Goal: Transaction & Acquisition: Download file/media

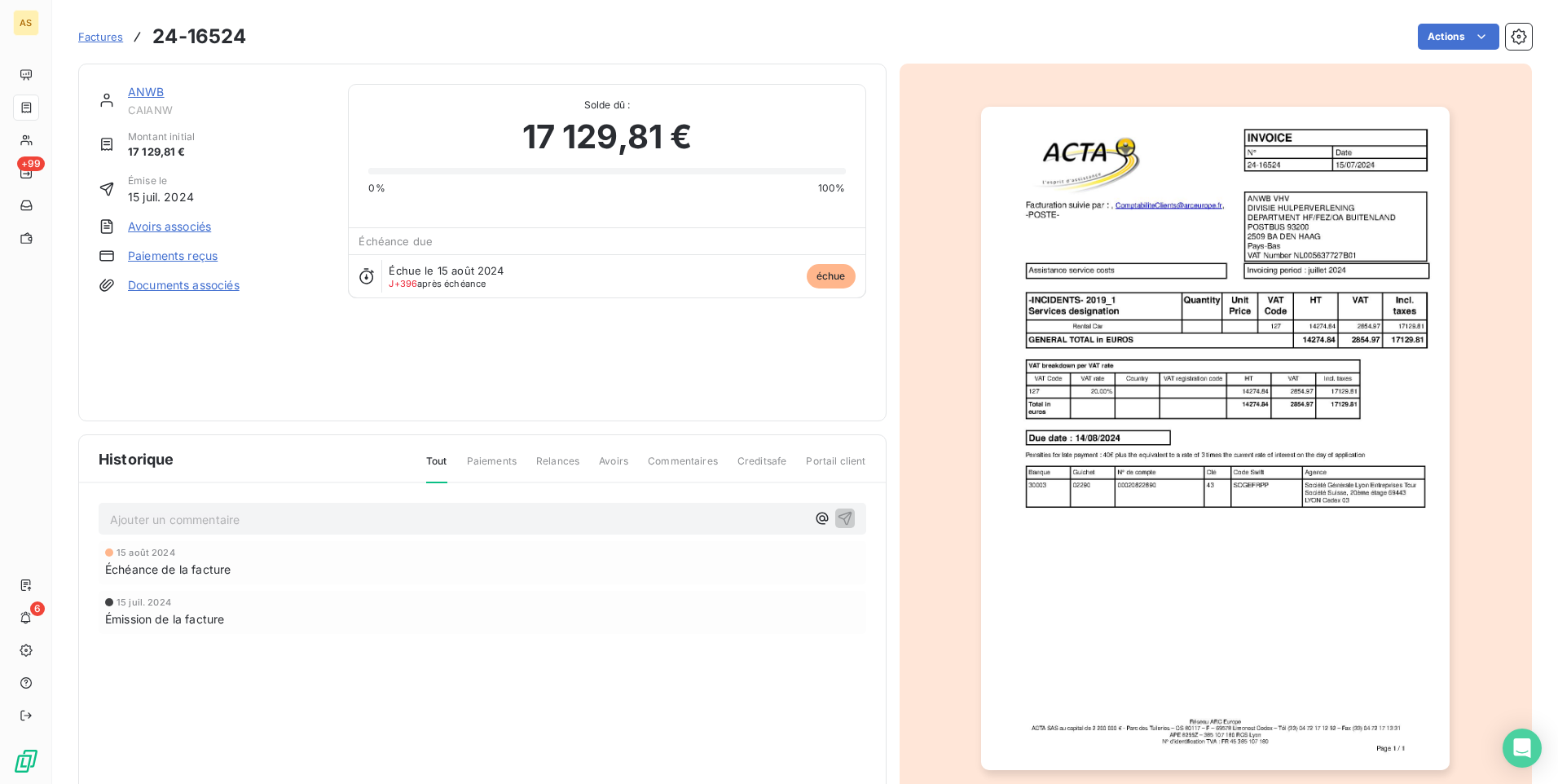
drag, startPoint x: 904, startPoint y: 394, endPoint x: 768, endPoint y: 1, distance: 415.9
click at [904, 394] on div at bounding box center [1216, 438] width 633 height 750
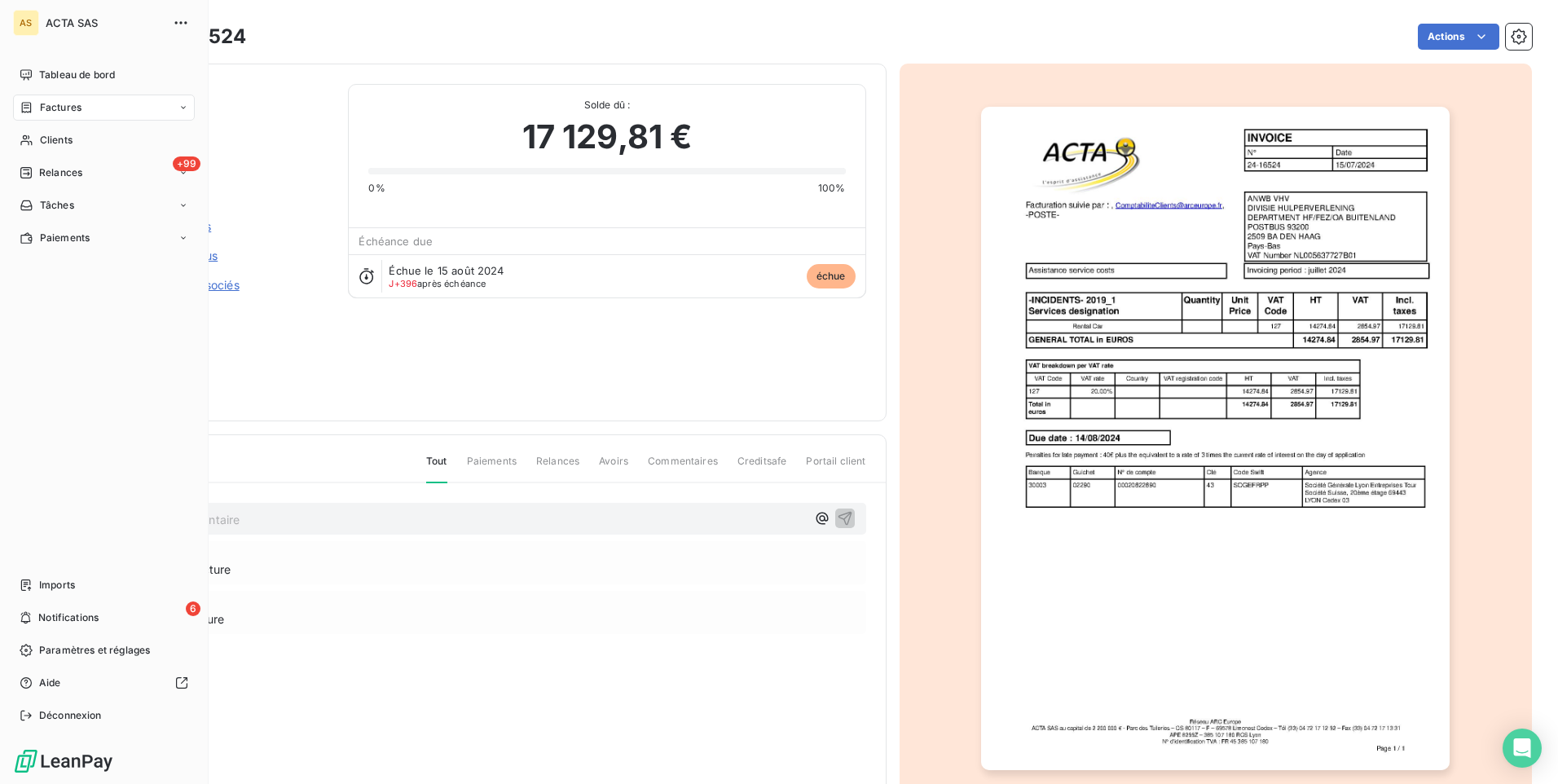
click at [55, 112] on span "Factures" at bounding box center [61, 107] width 42 height 14
click at [66, 138] on span "Factures" at bounding box center [60, 139] width 42 height 14
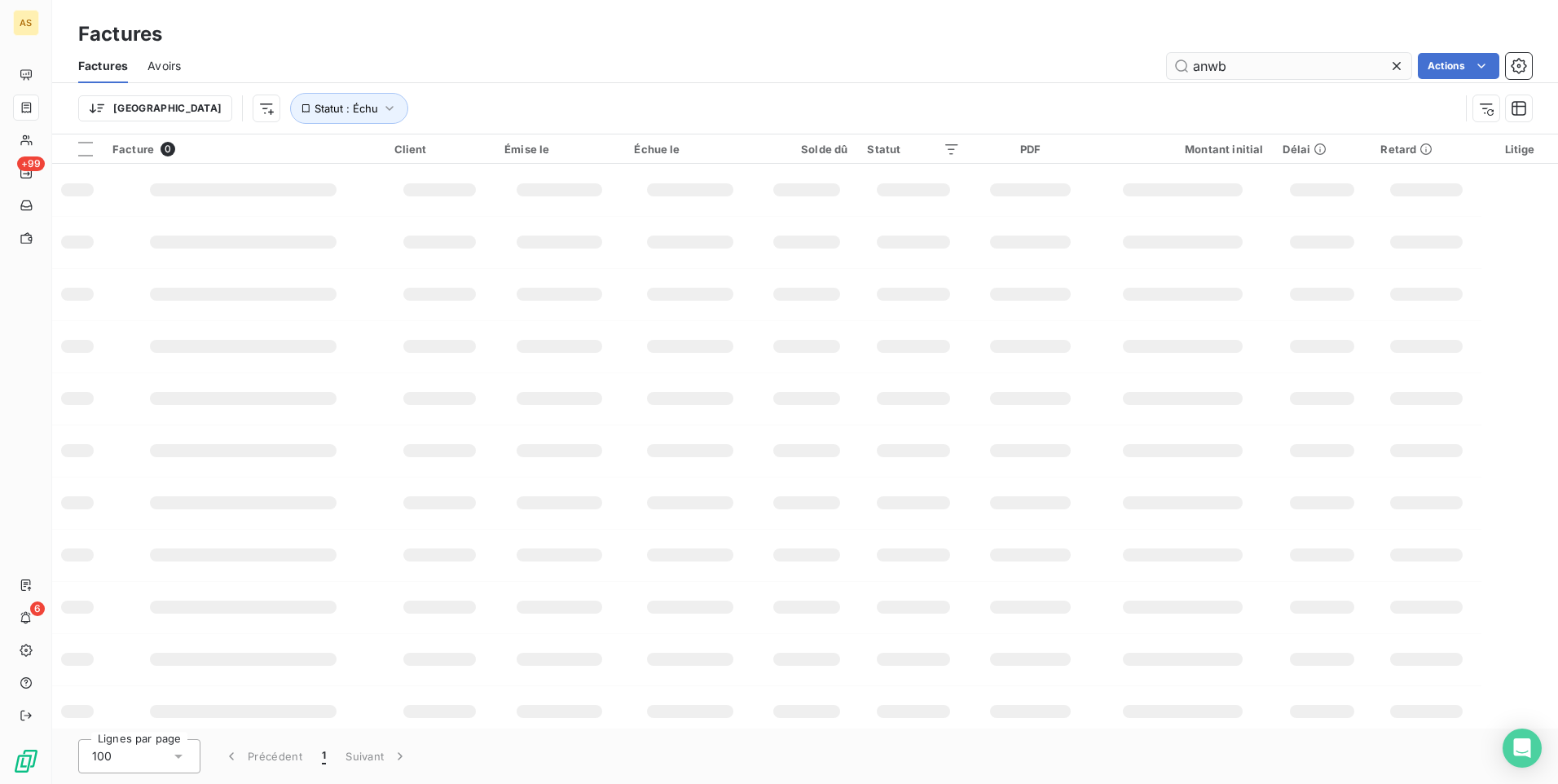
click at [1238, 62] on input "anwb" at bounding box center [1289, 66] width 244 height 27
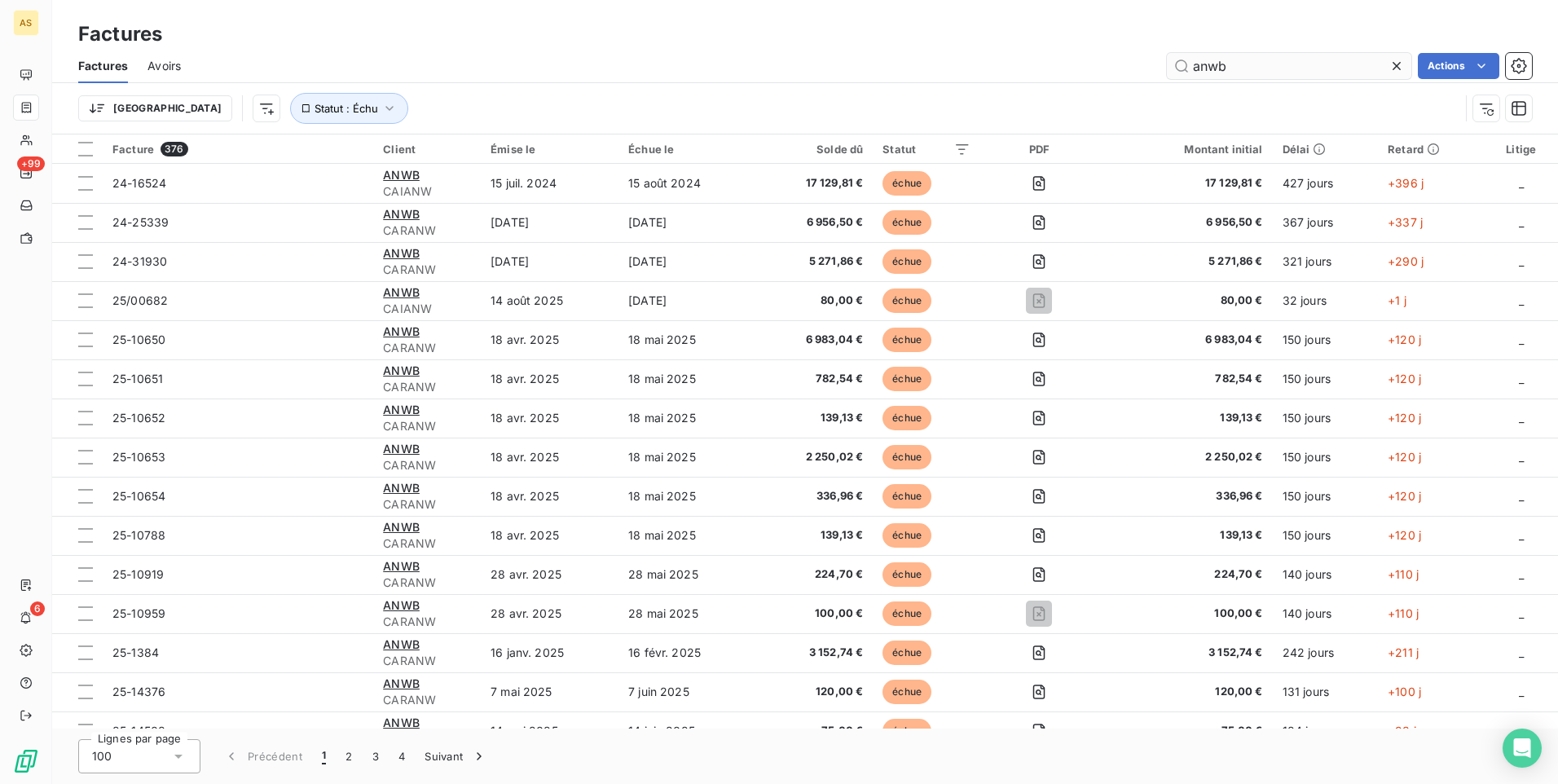
drag, startPoint x: 1238, startPoint y: 62, endPoint x: 1194, endPoint y: 65, distance: 44.1
click at [1194, 65] on input "anwb" at bounding box center [1289, 66] width 244 height 27
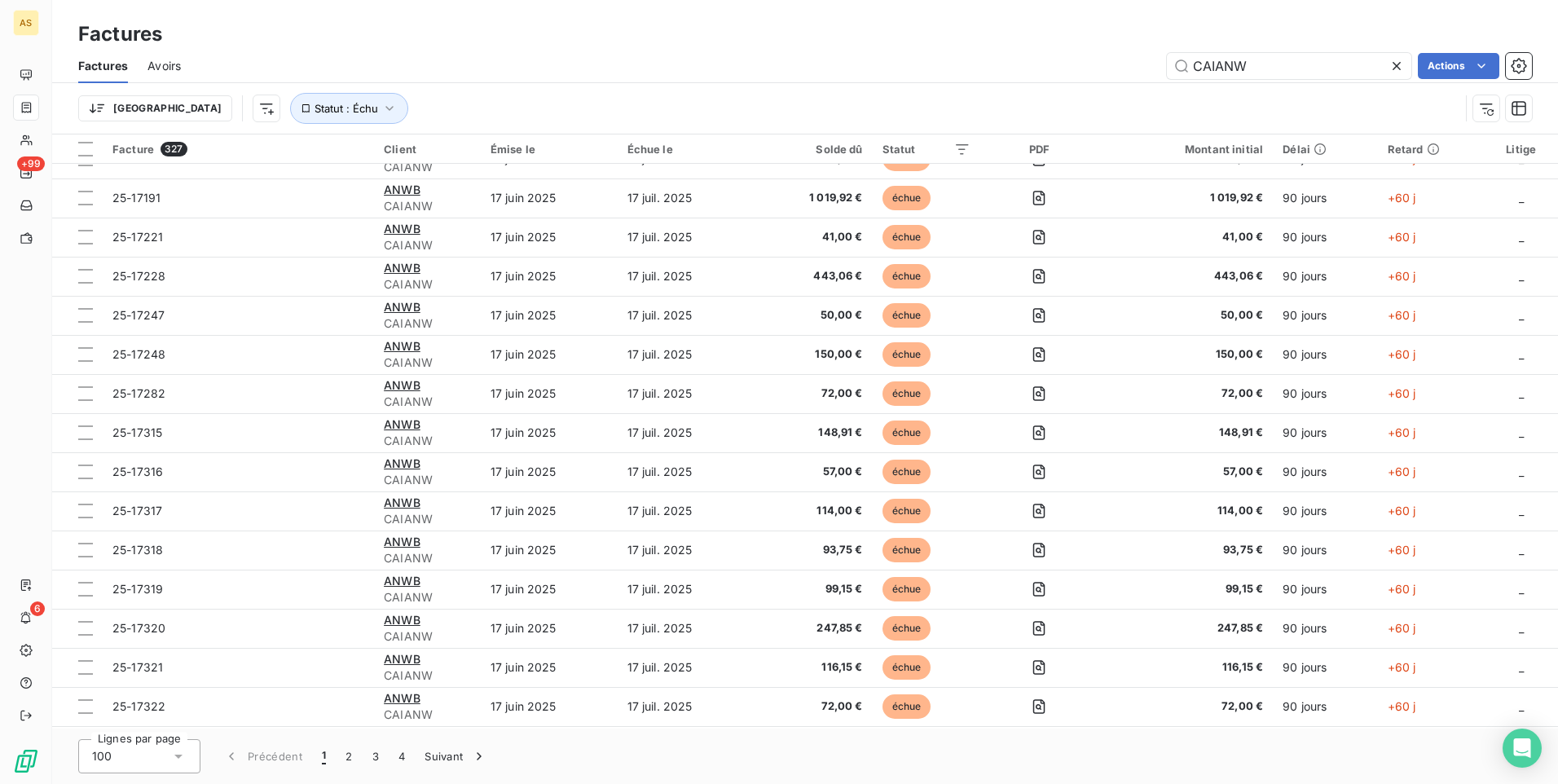
scroll to position [577, 0]
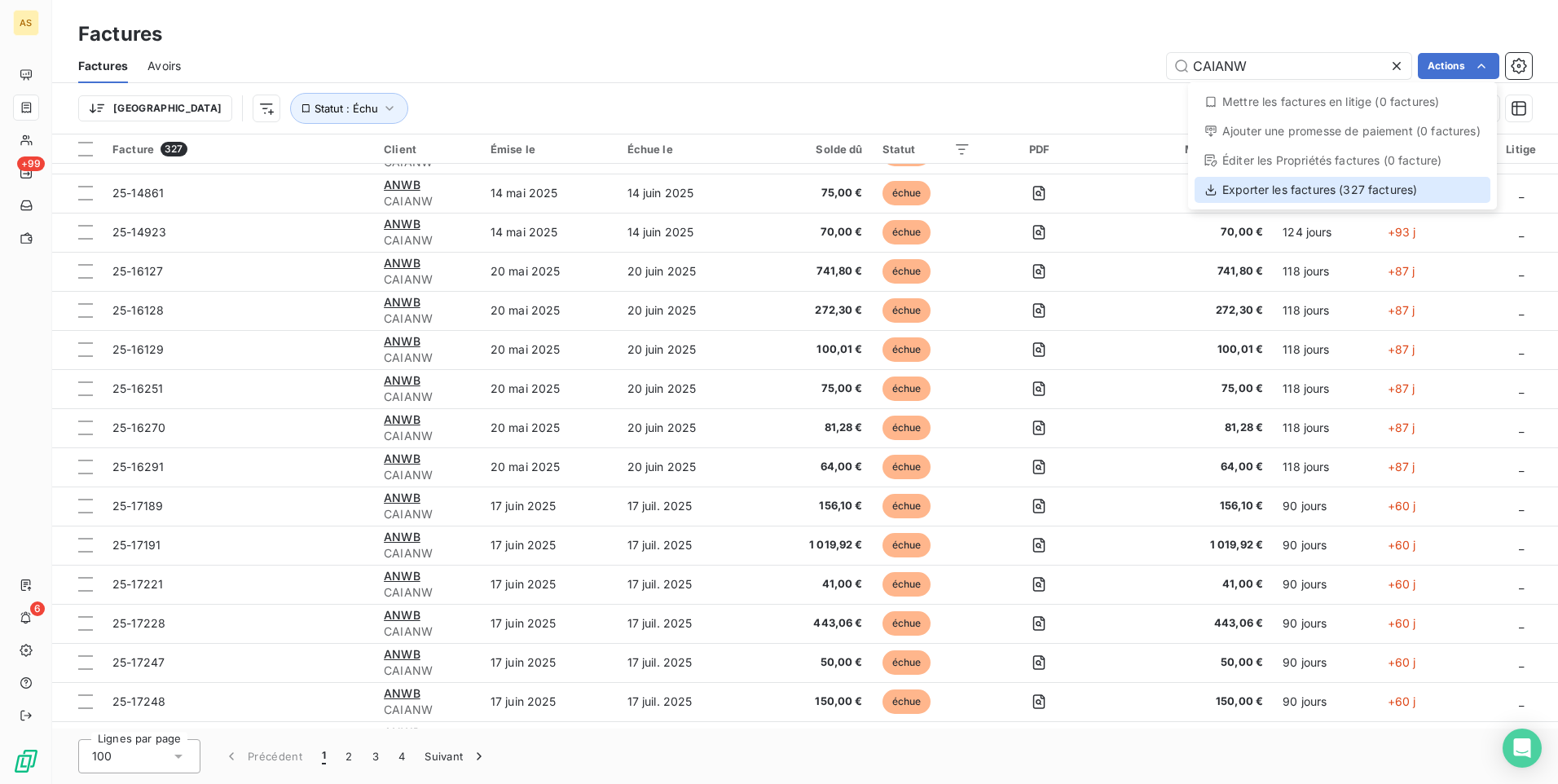
click at [1333, 192] on div "Exporter les factures (327 factures)" at bounding box center [1342, 190] width 295 height 27
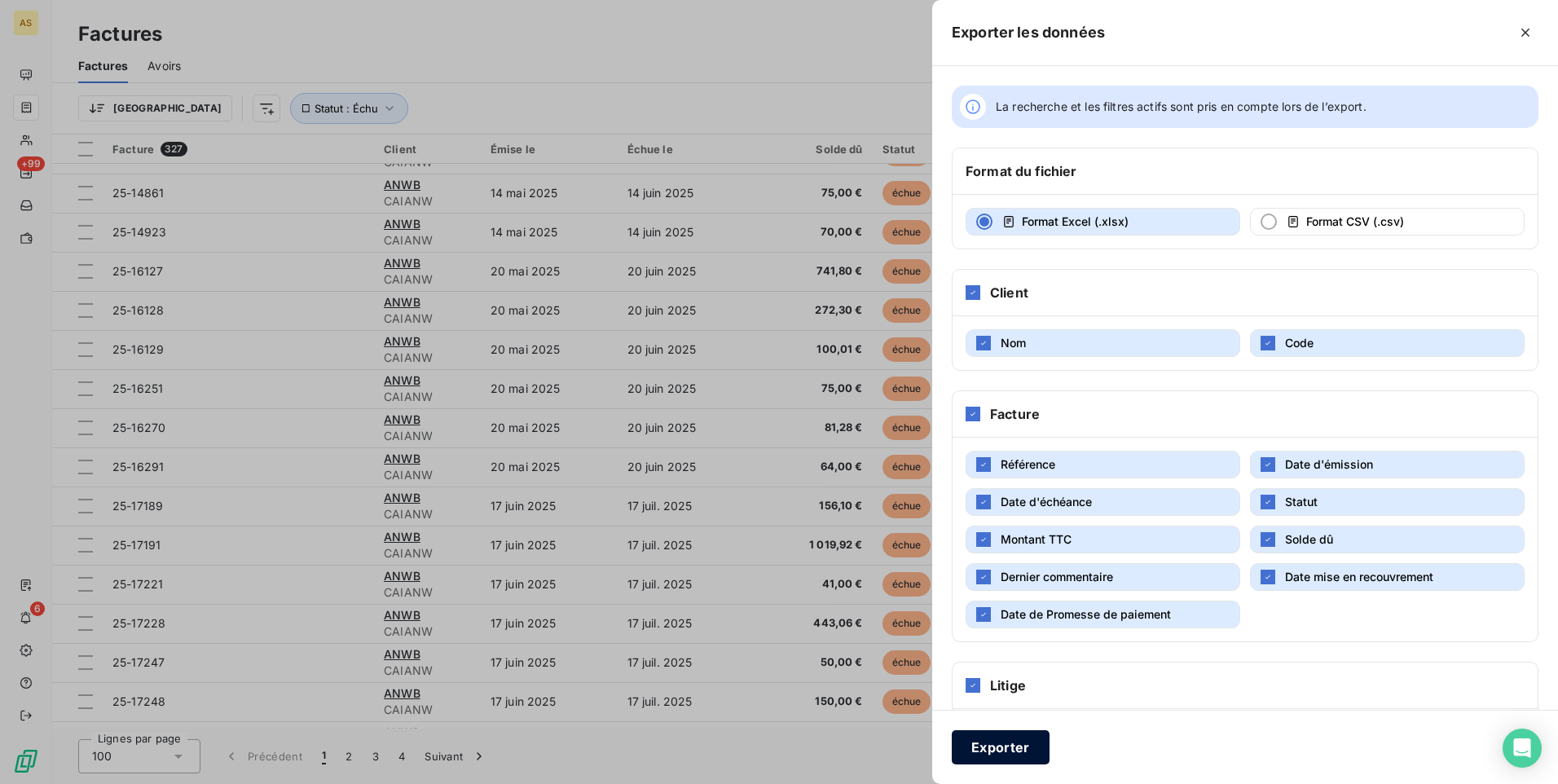
click at [962, 743] on button "Exporter" at bounding box center [1000, 747] width 98 height 34
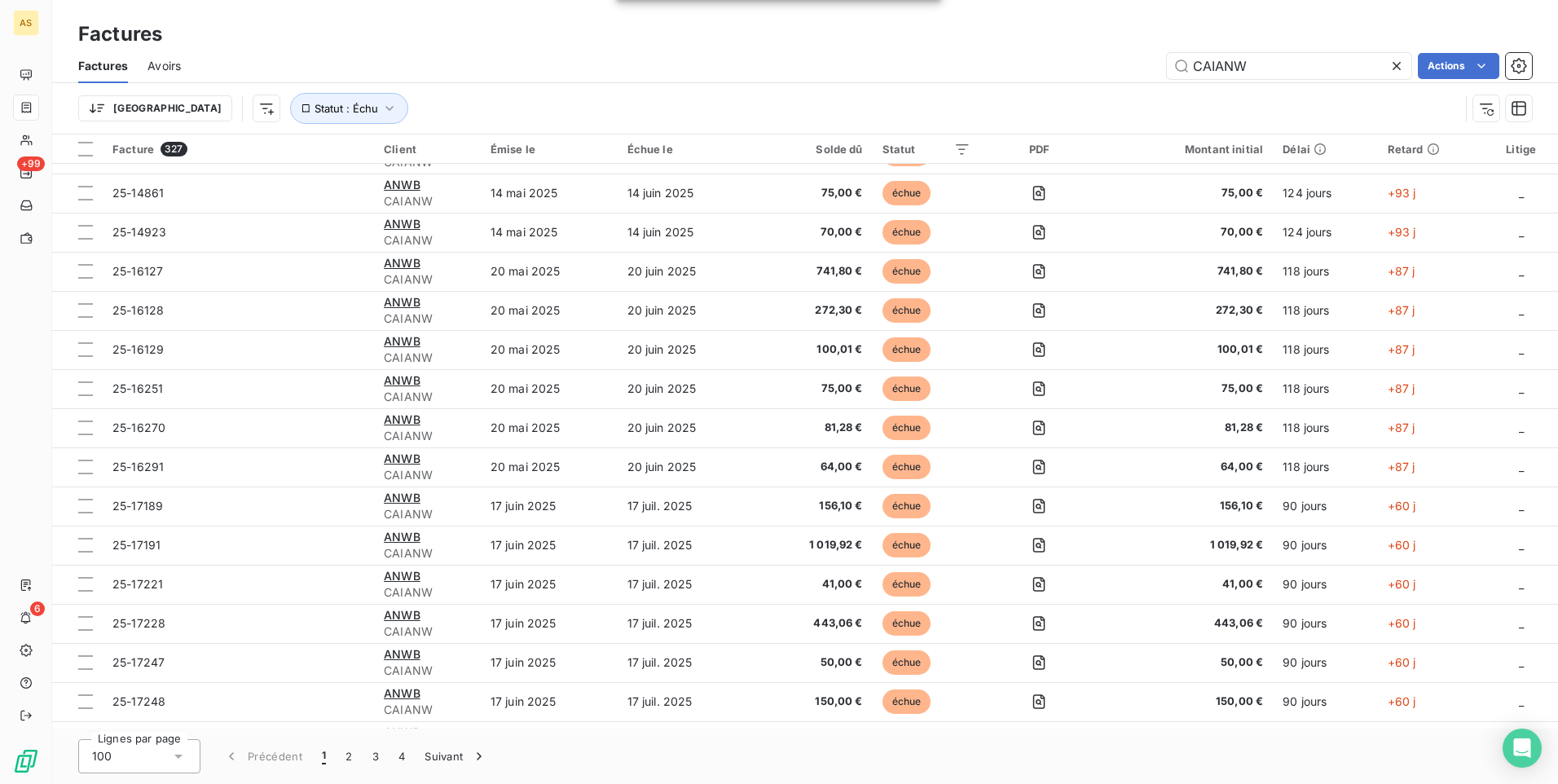
click at [1061, 114] on div "Trier Statut : Échu" at bounding box center [769, 108] width 1381 height 31
click at [1265, 62] on input "CAIANW" at bounding box center [1289, 66] width 244 height 27
click at [1265, 62] on input "CA" at bounding box center [1289, 66] width 244 height 27
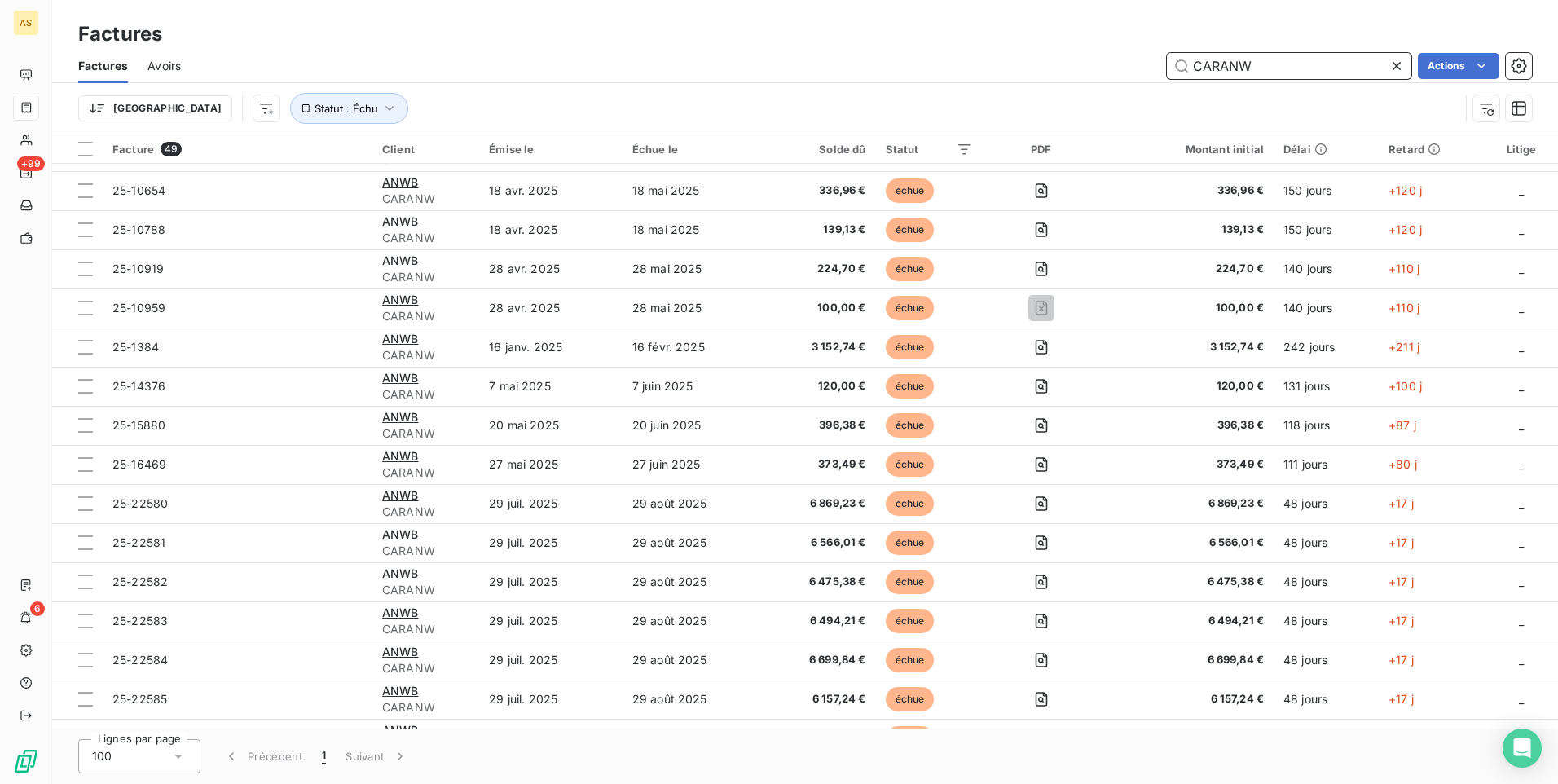
scroll to position [0, 0]
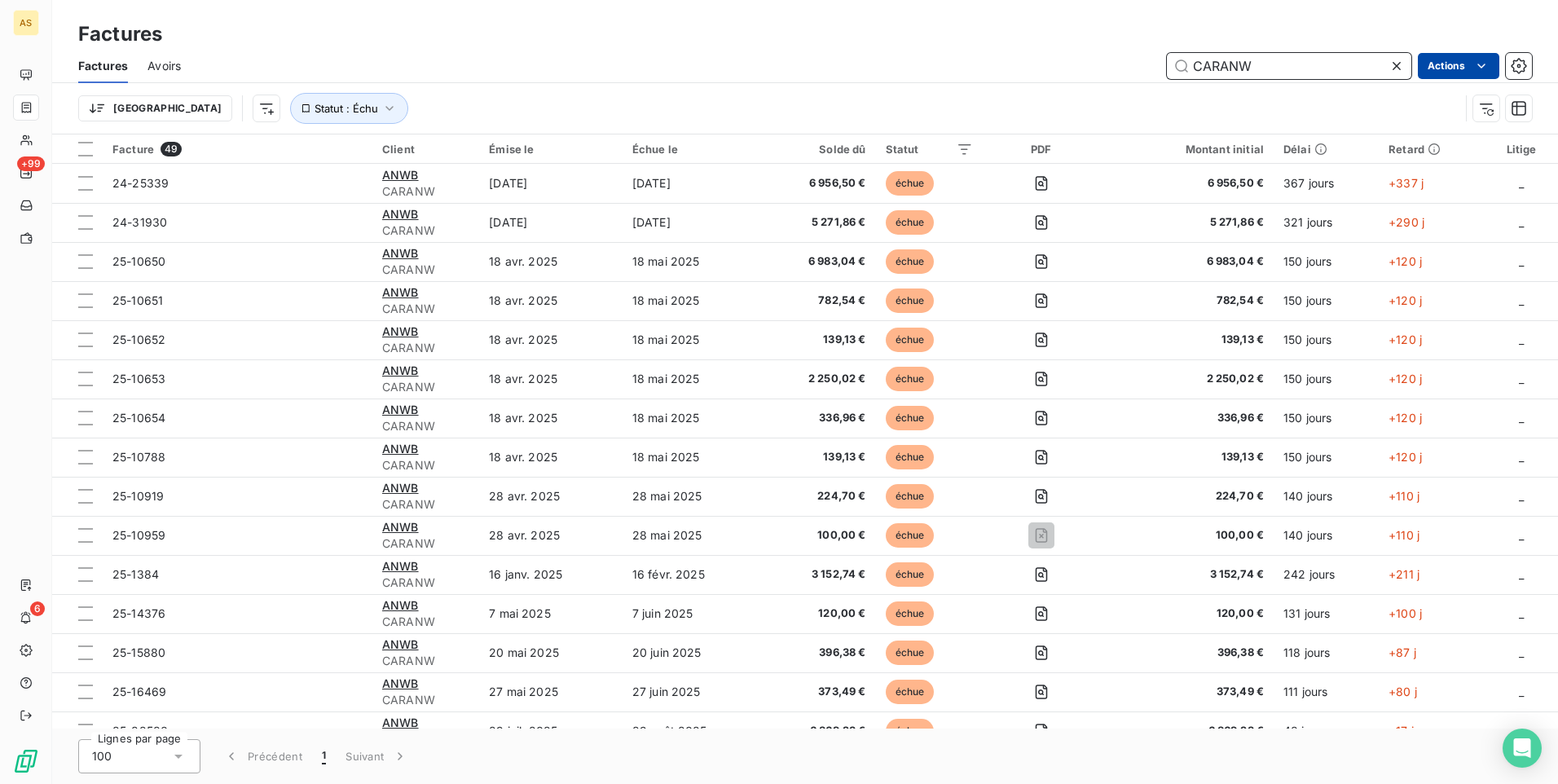
type input "CARANW"
click at [1434, 66] on html "AS +99 6 Factures Factures Avoirs CARANW Actions Trier Statut : Échu Facture 49…" at bounding box center [779, 392] width 1558 height 784
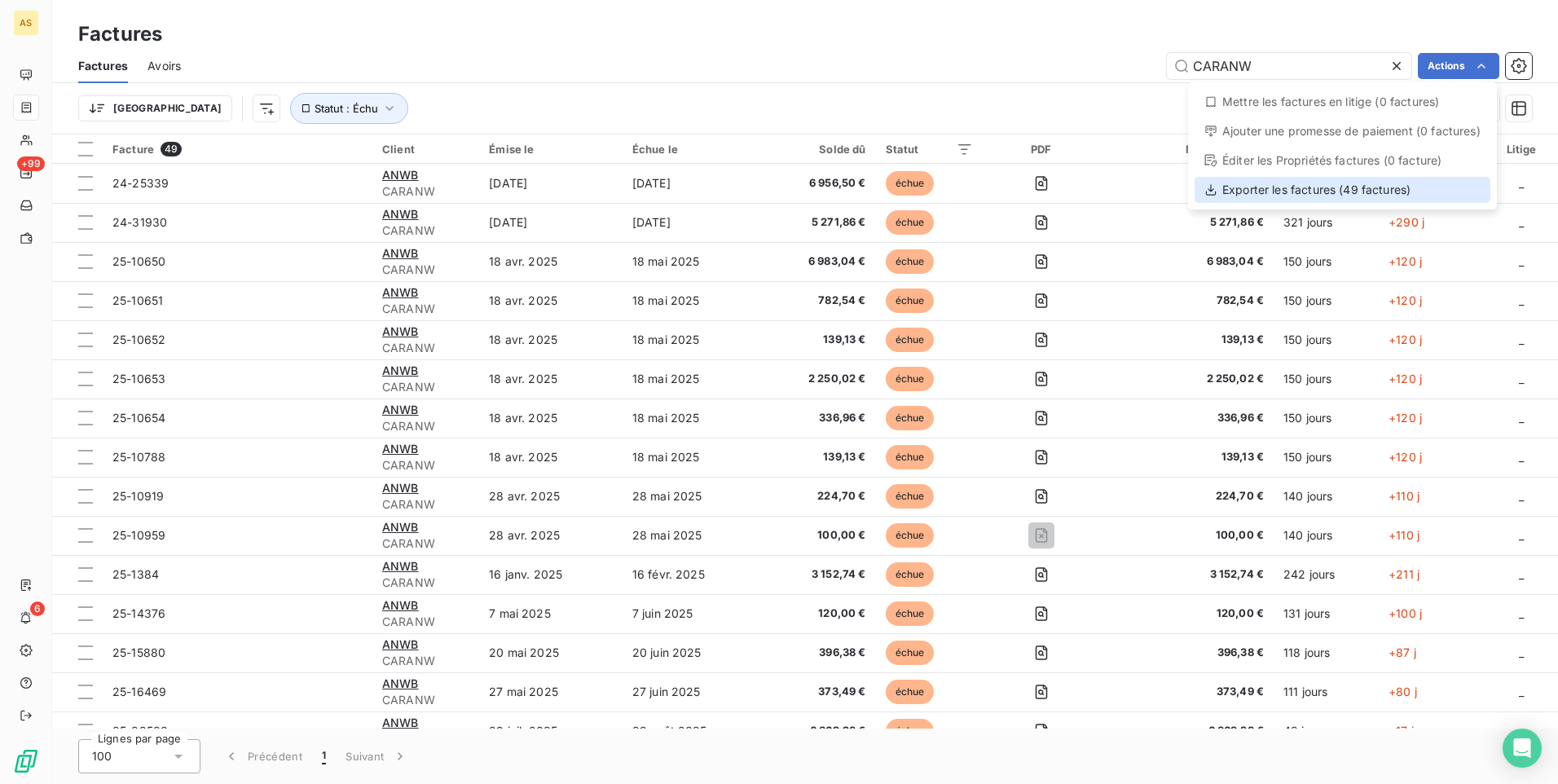
click at [1312, 194] on div "Exporter les factures (49 factures)" at bounding box center [1342, 190] width 295 height 27
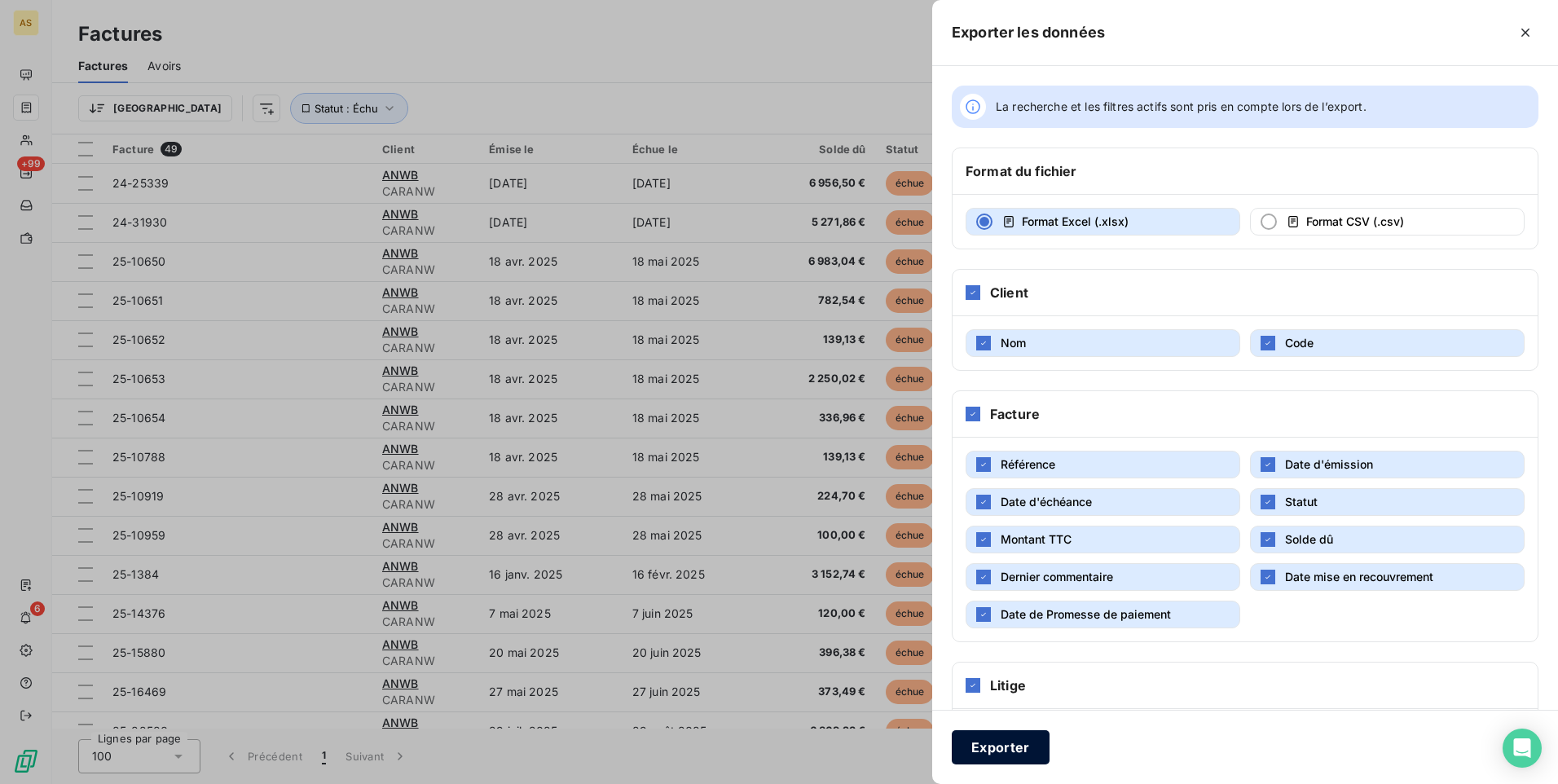
click at [1001, 741] on button "Exporter" at bounding box center [1000, 747] width 98 height 34
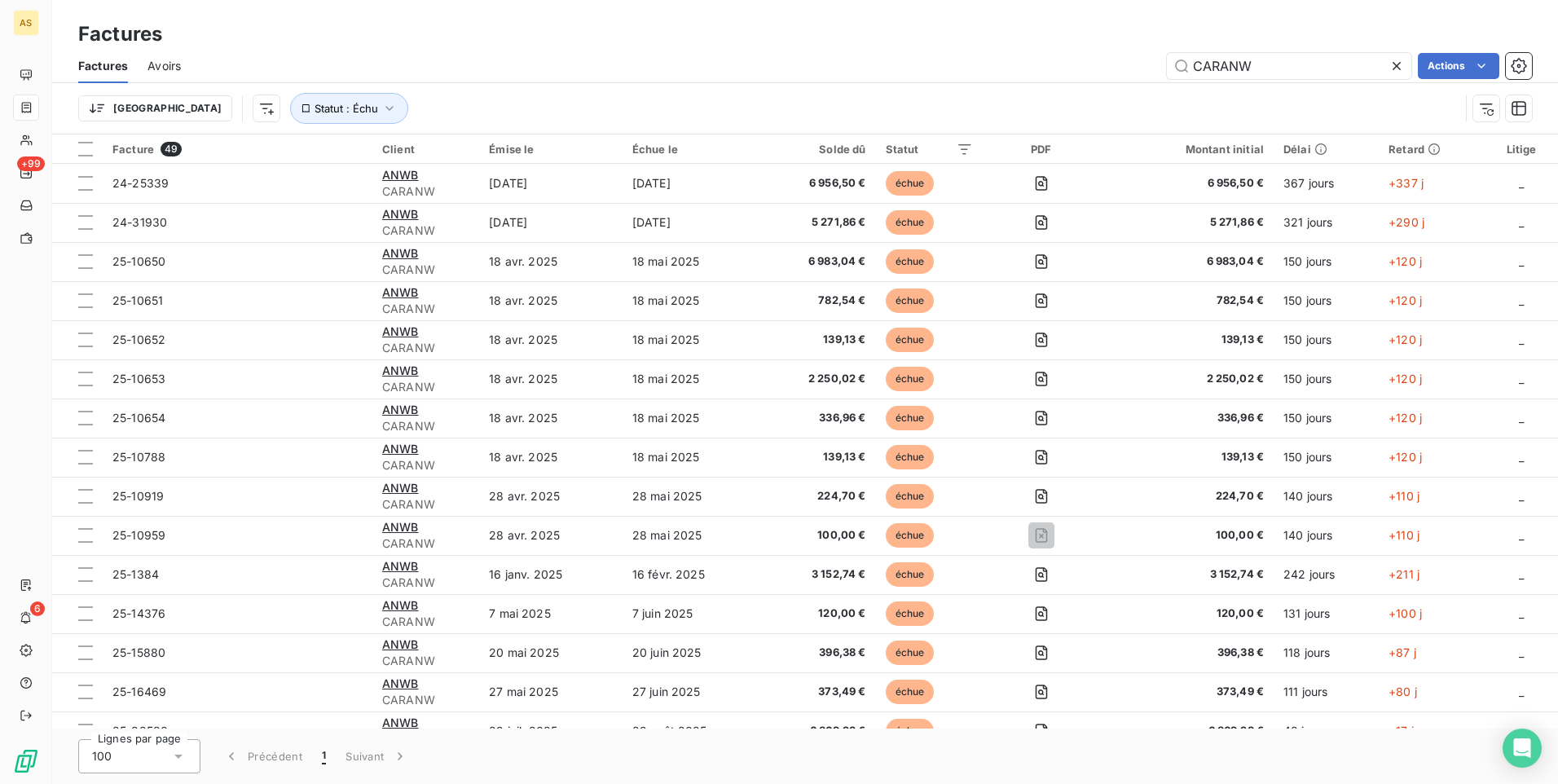
click at [1211, 775] on div "Lignes par page 100 Précédent 1 Suivant" at bounding box center [805, 756] width 1506 height 56
click at [613, 39] on div "Factures" at bounding box center [805, 34] width 1506 height 29
click at [987, 35] on div "Factures" at bounding box center [805, 34] width 1506 height 29
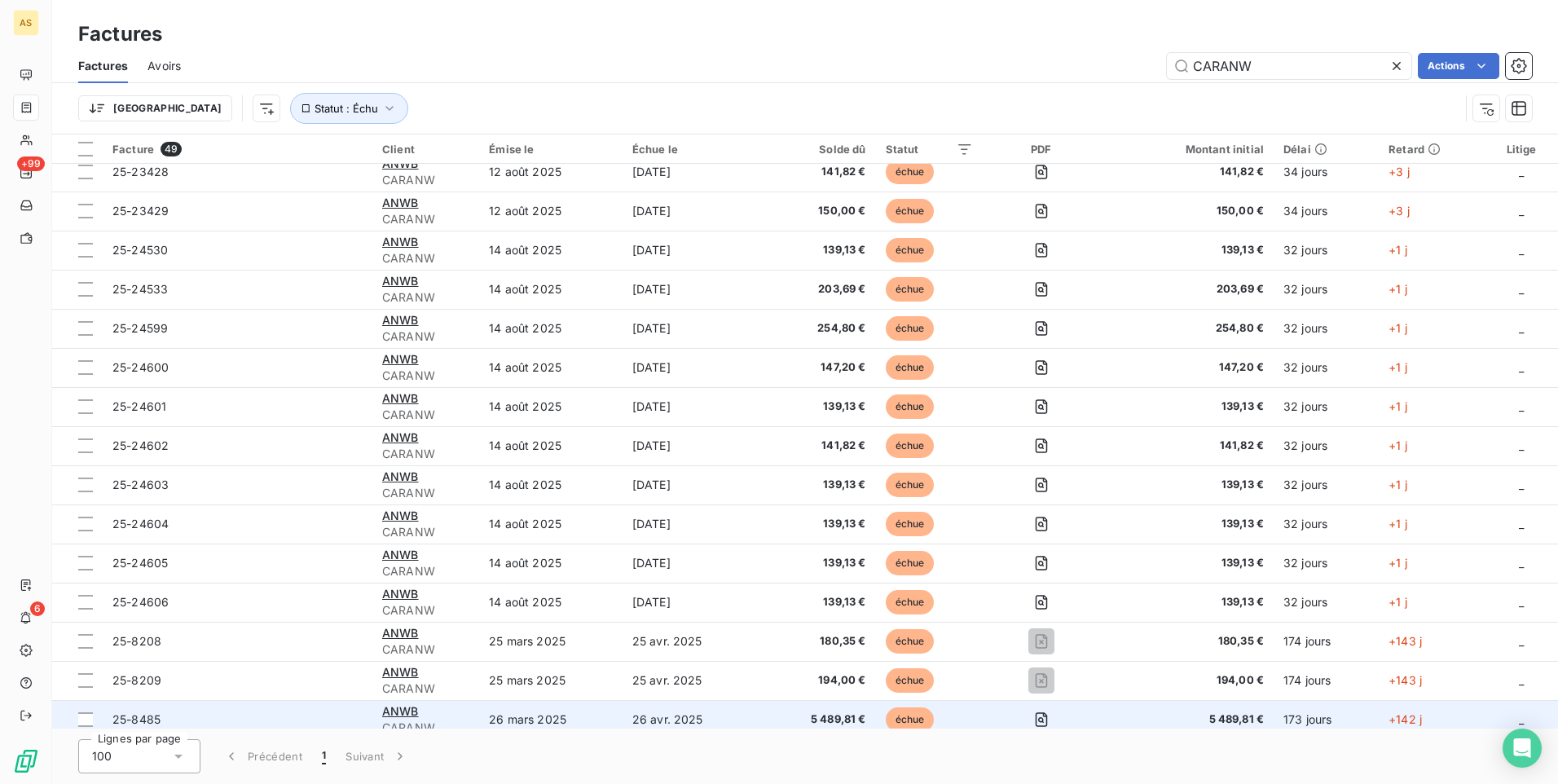
scroll to position [1352, 0]
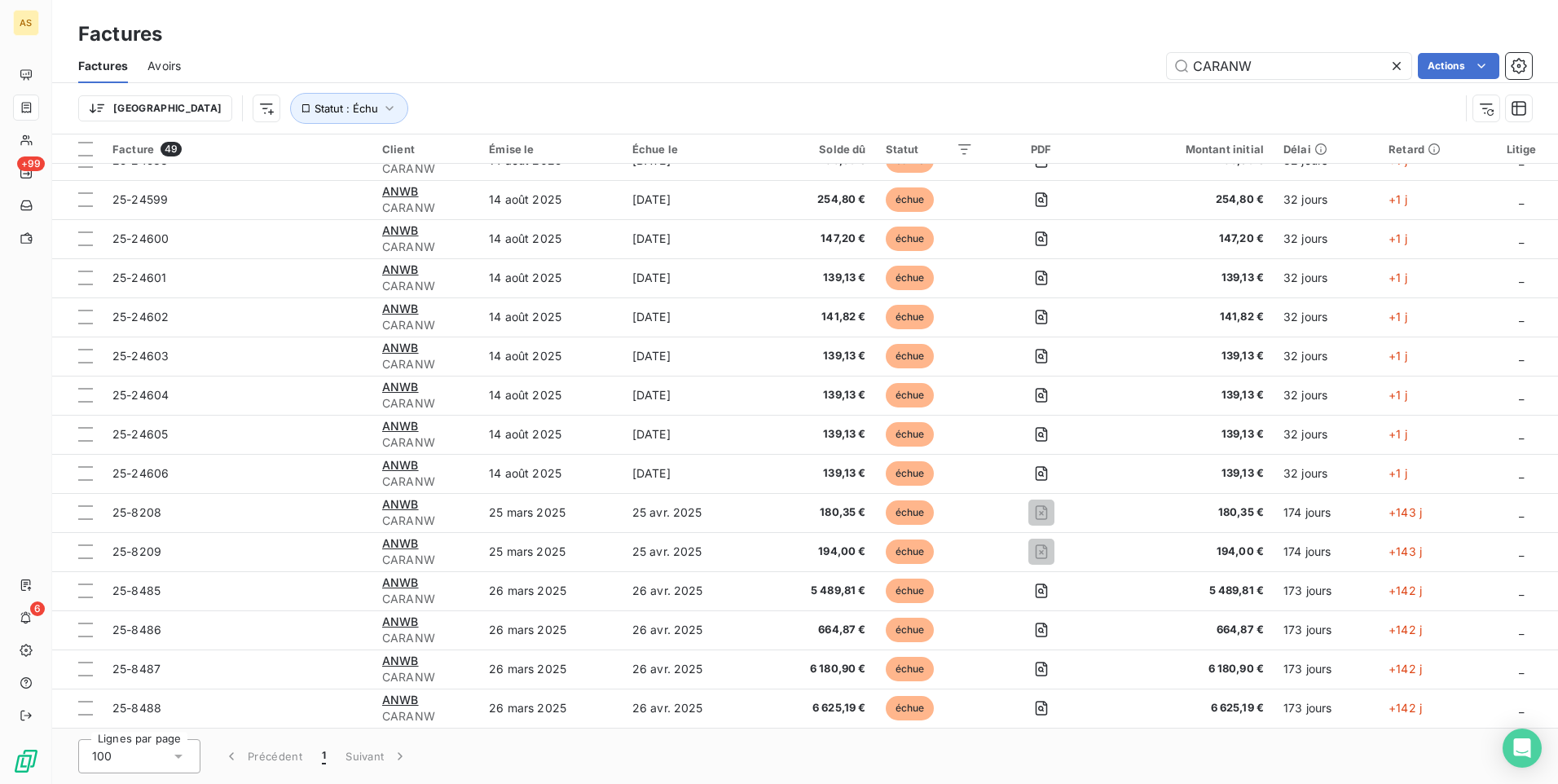
click at [628, 28] on div "Factures" at bounding box center [805, 34] width 1506 height 29
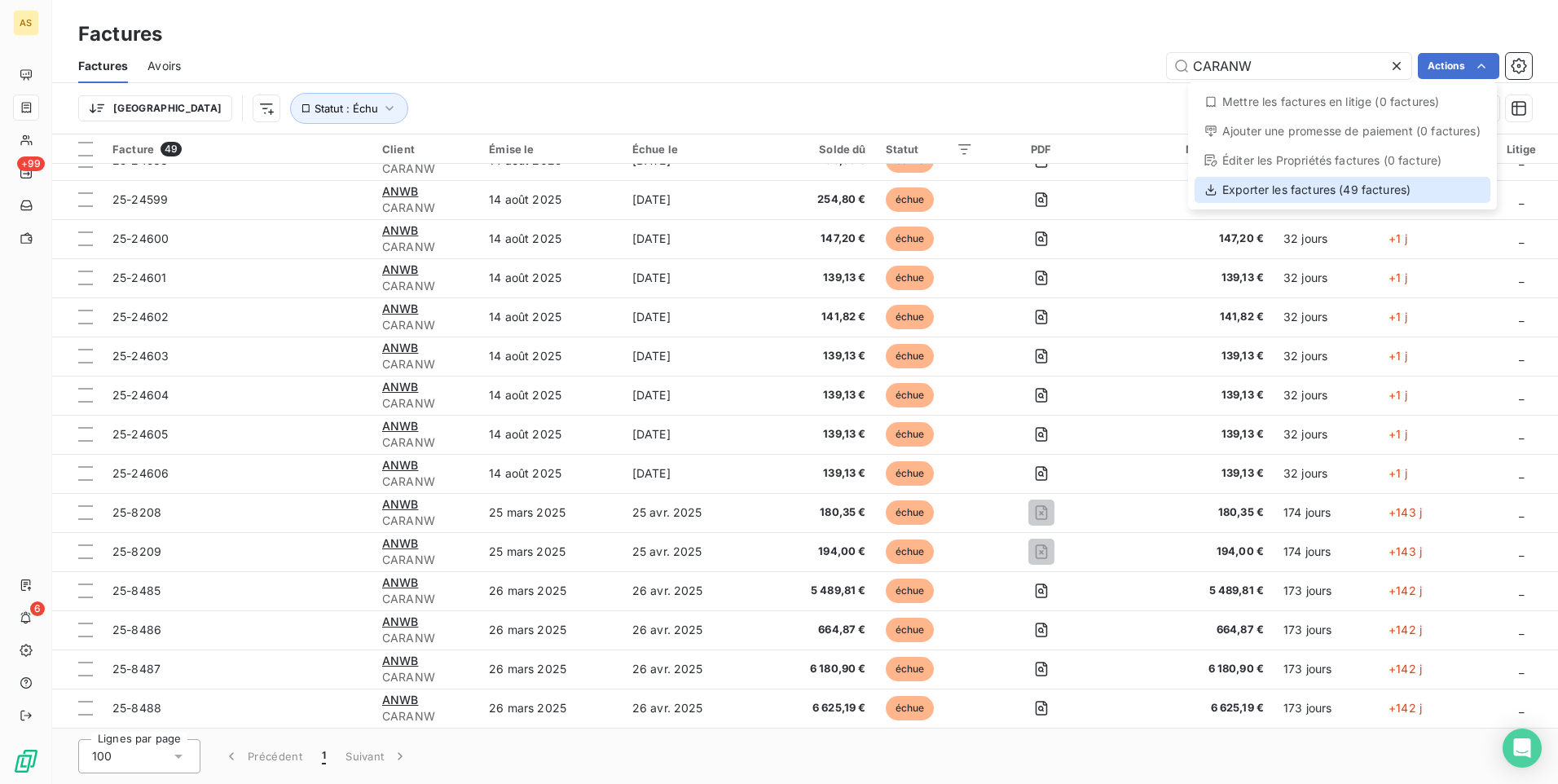
click at [1346, 185] on div "Exporter les factures (49 factures)" at bounding box center [1342, 190] width 295 height 27
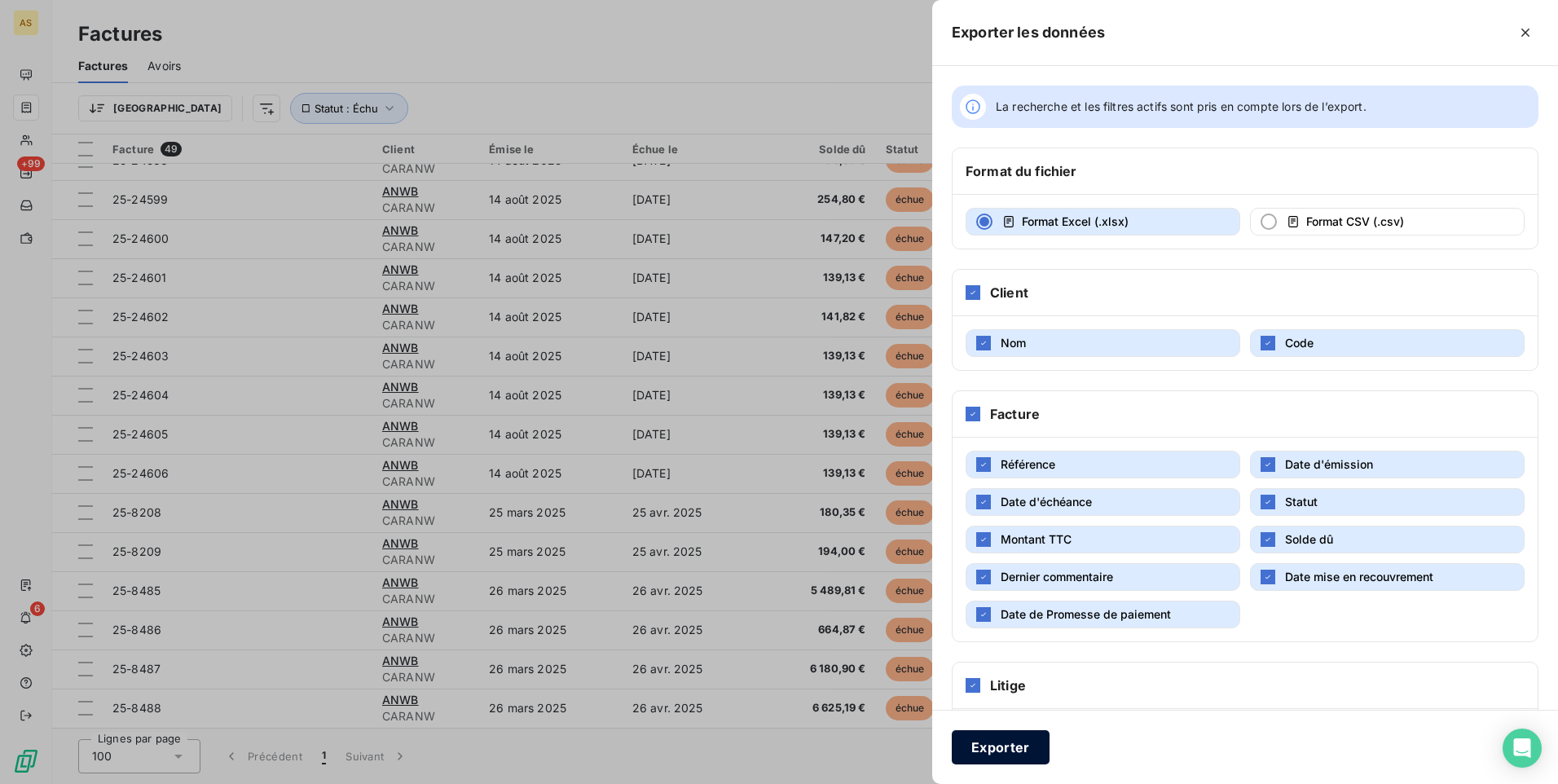
click at [978, 750] on button "Exporter" at bounding box center [1000, 747] width 98 height 34
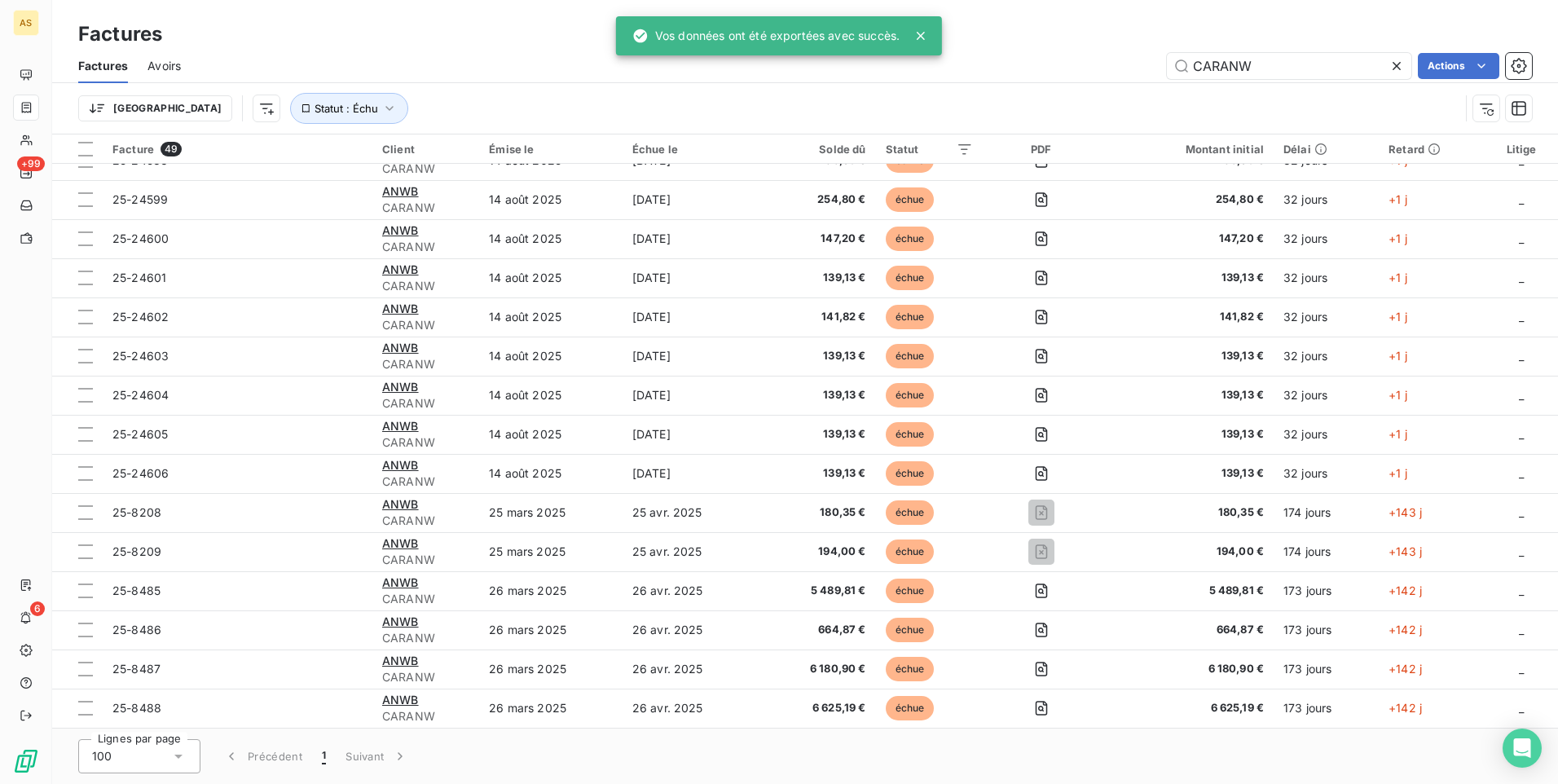
click at [1035, 111] on div "Trier Statut : Échu" at bounding box center [769, 108] width 1381 height 31
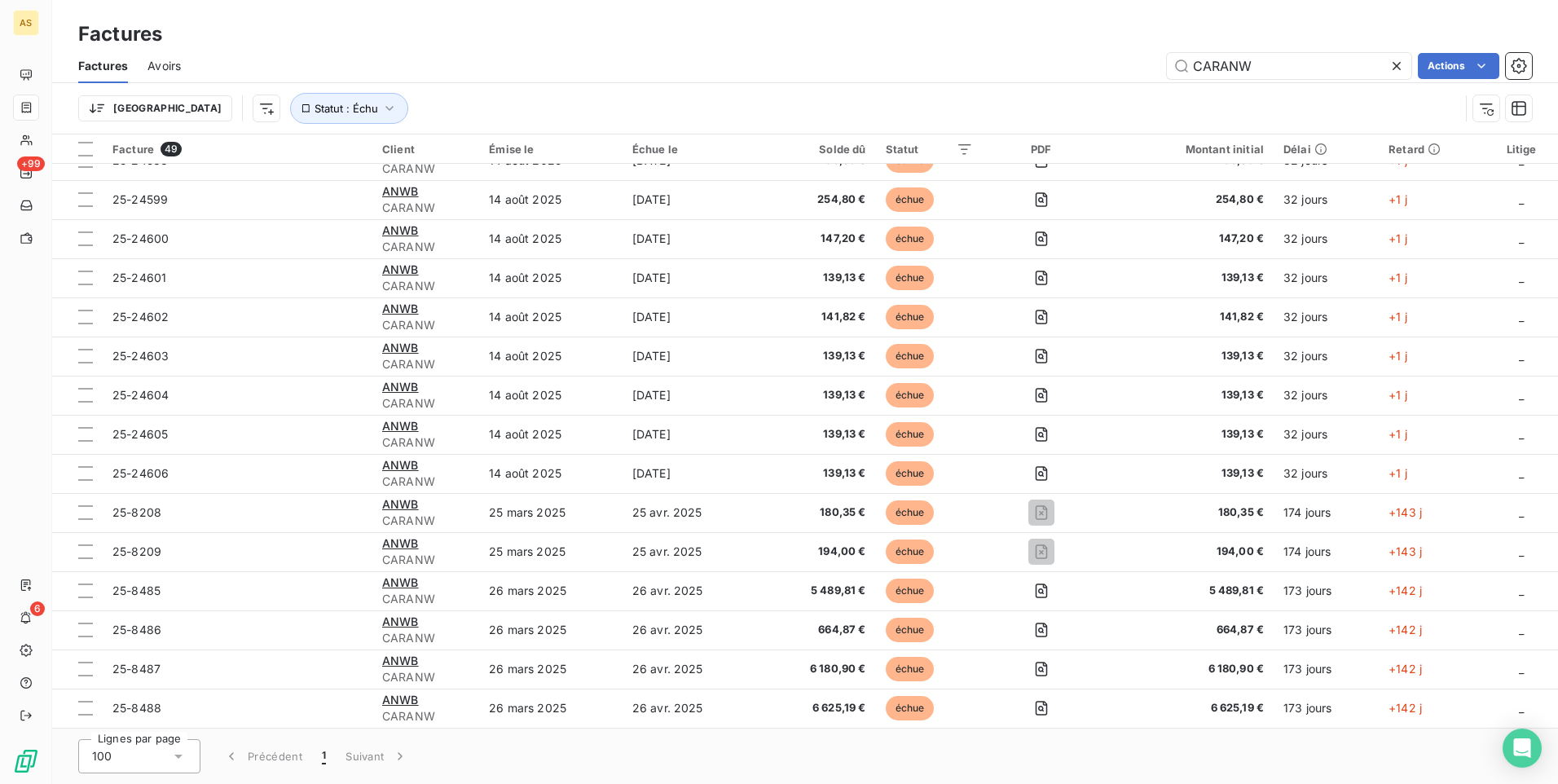
click at [519, 752] on div "Lignes par page 100 Précédent 1 Suivant" at bounding box center [805, 756] width 1506 height 56
click at [755, 32] on div "Factures" at bounding box center [805, 34] width 1506 height 29
click at [1379, 37] on div "Factures" at bounding box center [805, 34] width 1506 height 29
click at [385, 24] on div "Factures" at bounding box center [805, 34] width 1506 height 29
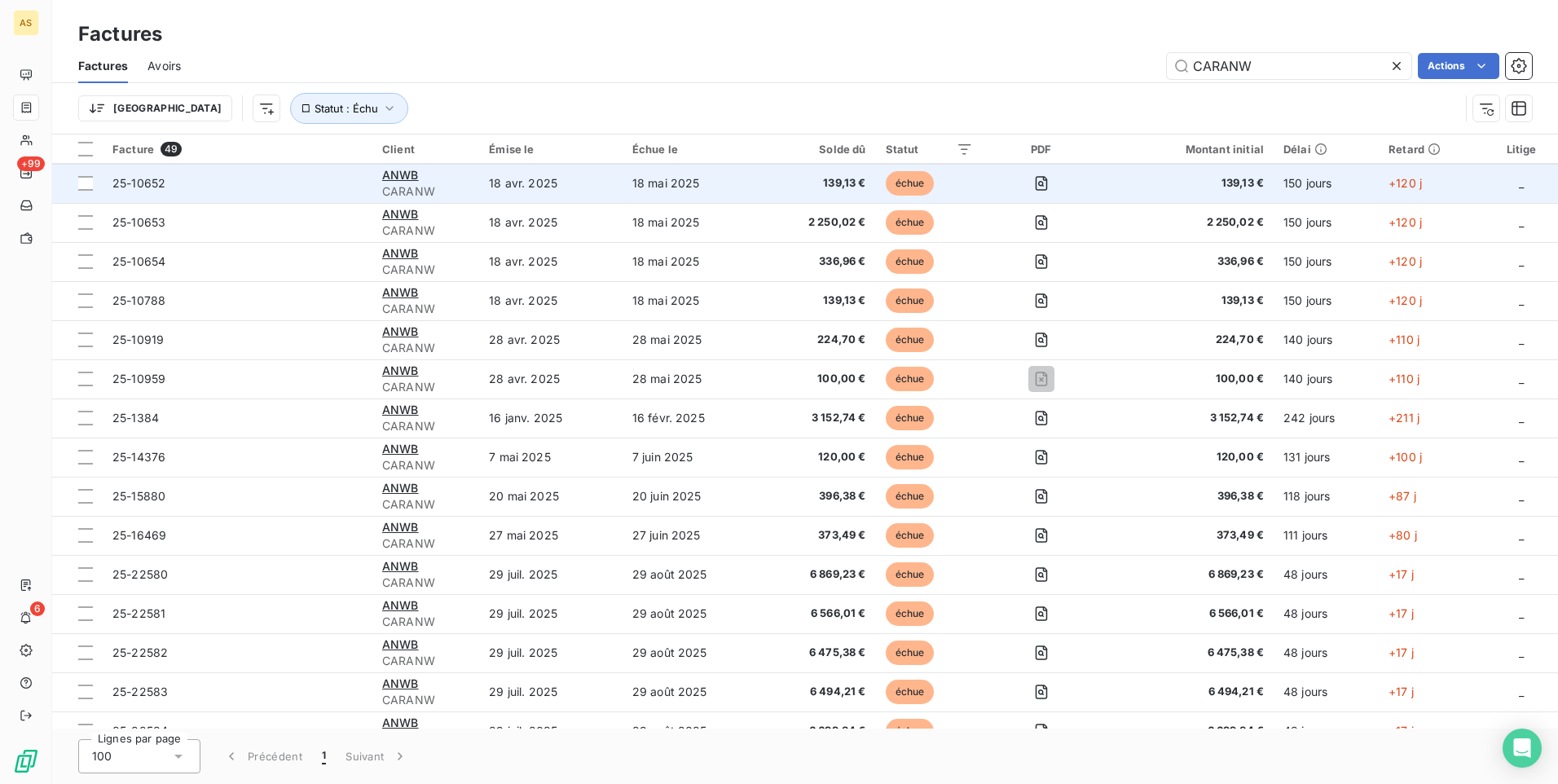
scroll to position [163, 0]
